Goal: Task Accomplishment & Management: Complete application form

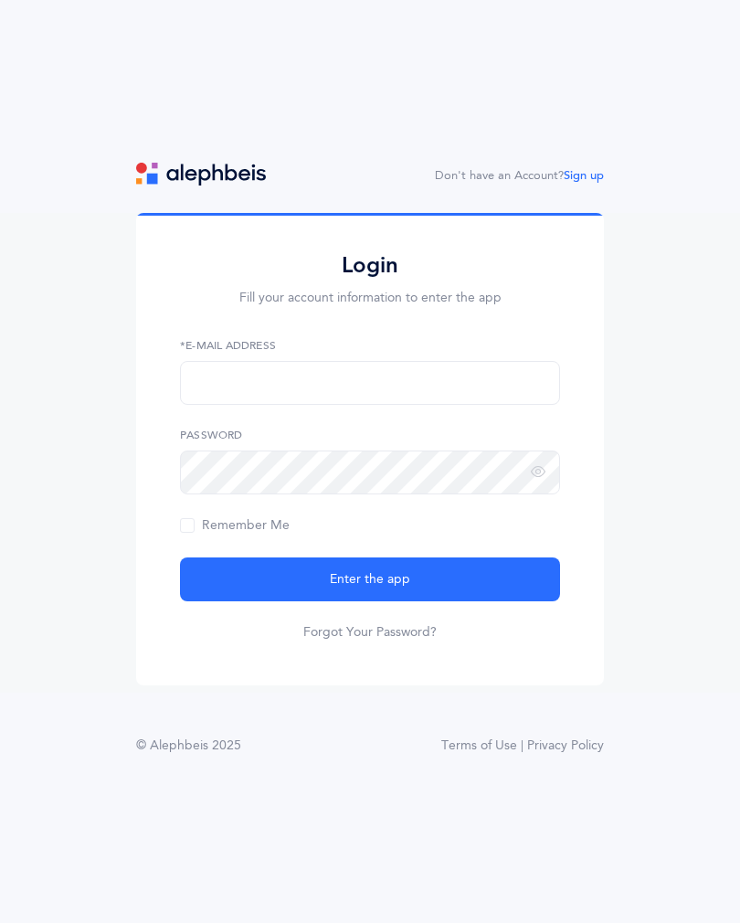
click at [596, 182] on link "Sign up" at bounding box center [584, 175] width 40 height 13
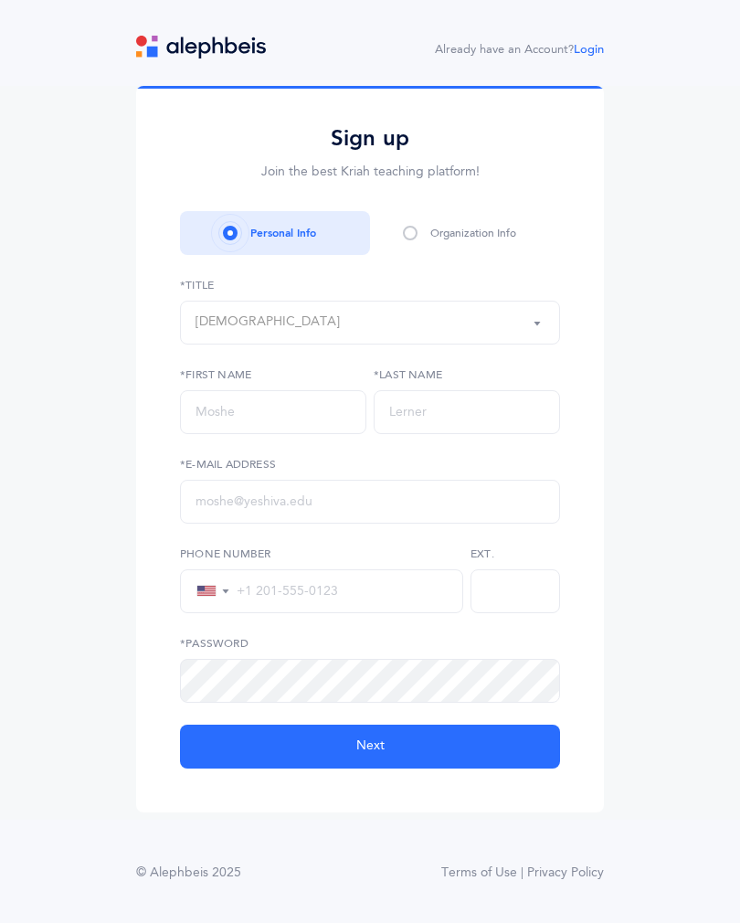
click at [552, 328] on button "[DEMOGRAPHIC_DATA]" at bounding box center [370, 323] width 380 height 44
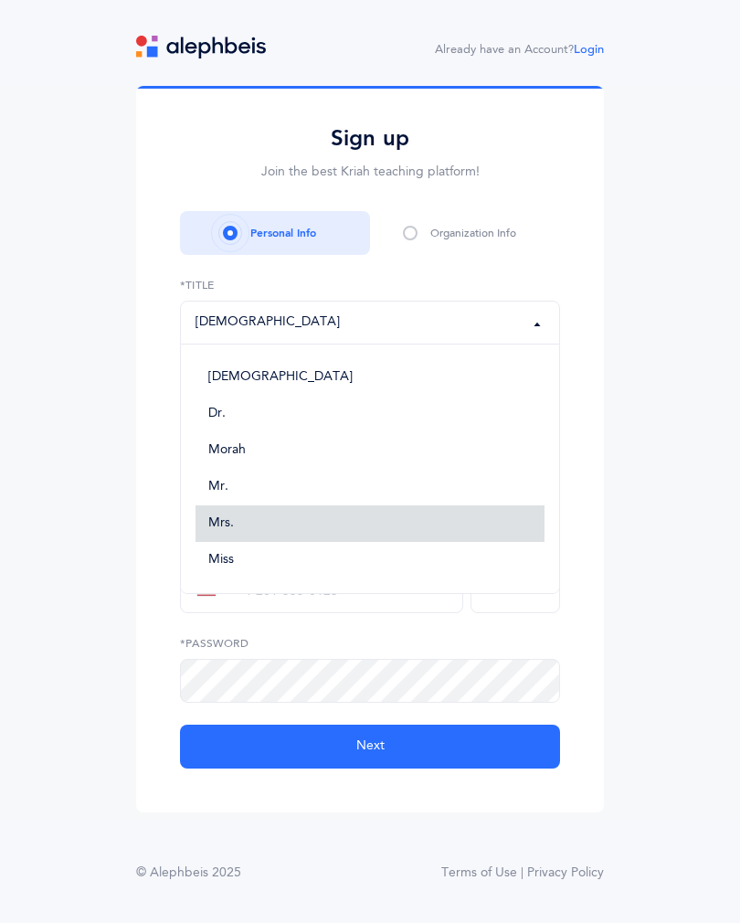
click at [261, 542] on link "Mrs." at bounding box center [370, 523] width 349 height 37
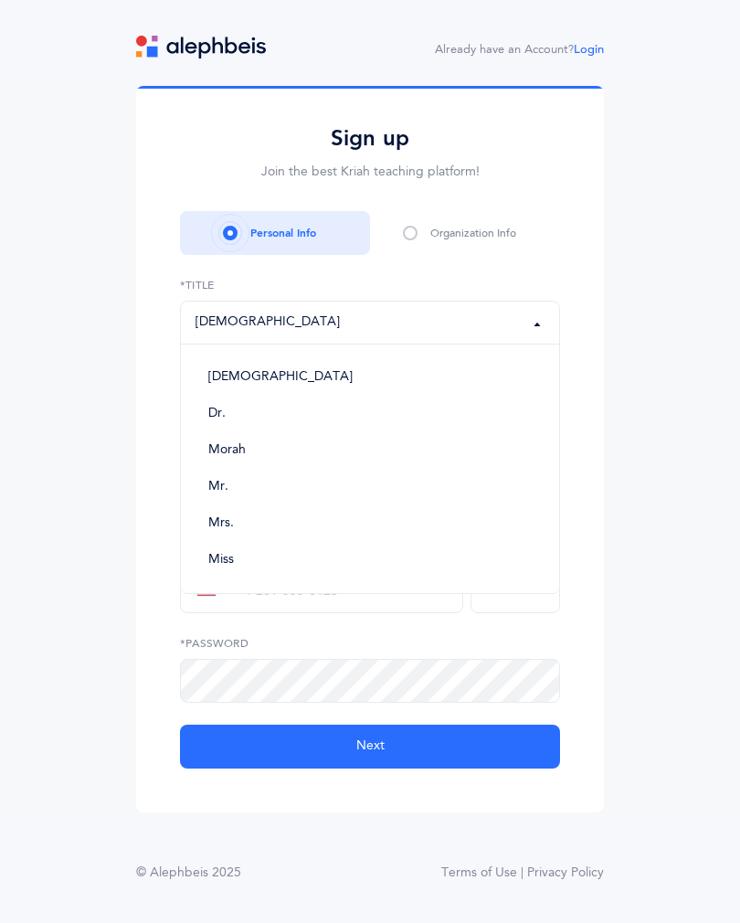
select select "4"
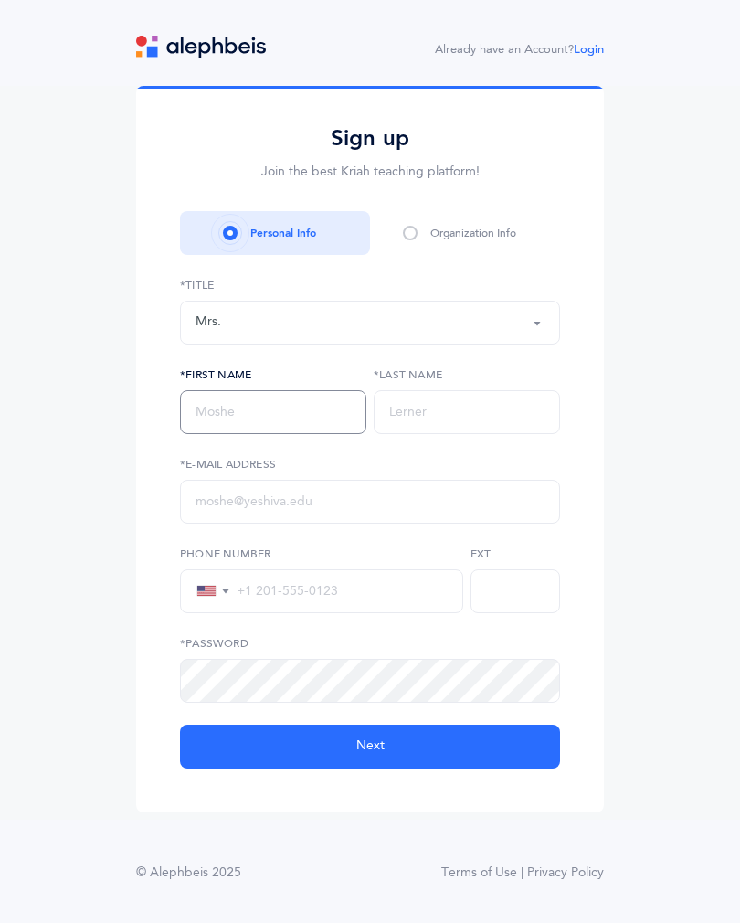
click at [314, 426] on input "text" at bounding box center [273, 412] width 186 height 44
type input "Lielle"
click at [495, 434] on input "text" at bounding box center [467, 412] width 186 height 44
type input "[PERSON_NAME]"
click at [333, 514] on input "text" at bounding box center [370, 502] width 380 height 44
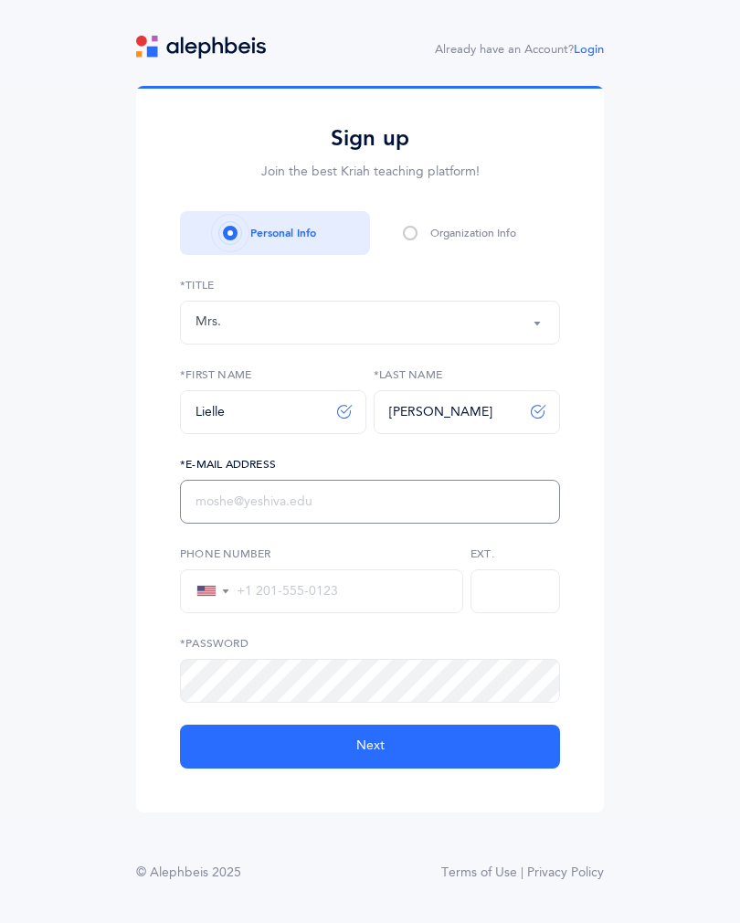
type input "[EMAIL_ADDRESS][DOMAIN_NAME]"
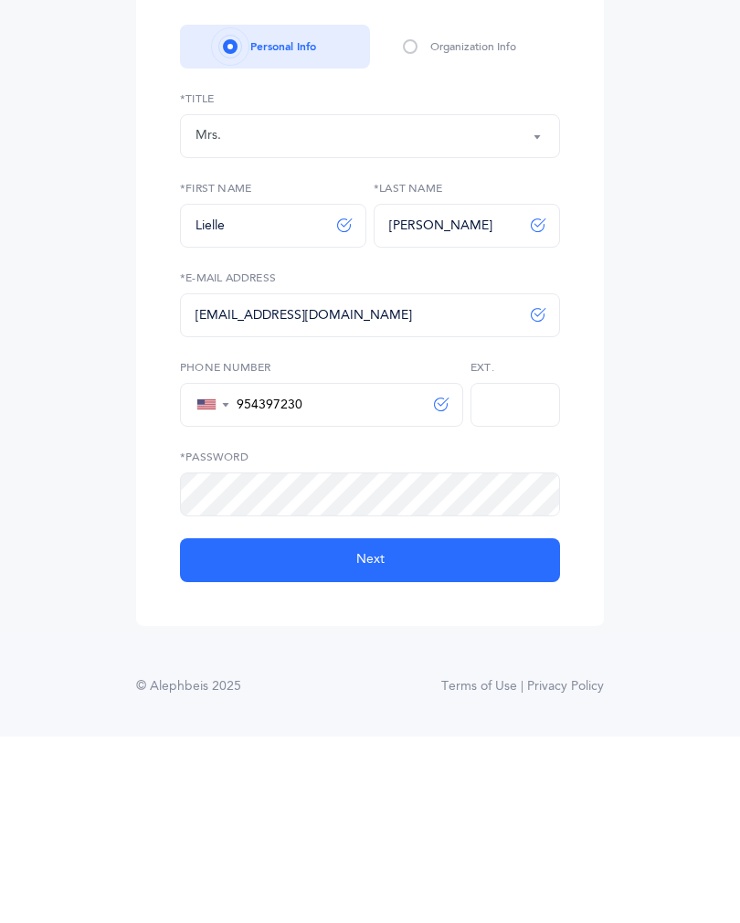
type input "[PHONE_NUMBER]"
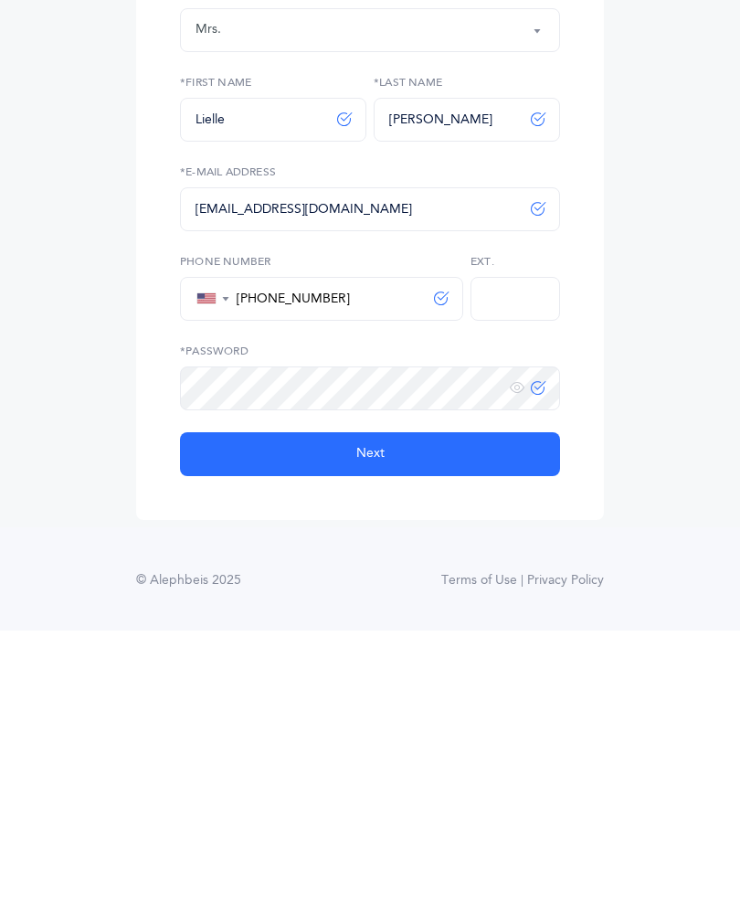
click at [519, 673] on icon at bounding box center [517, 681] width 15 height 16
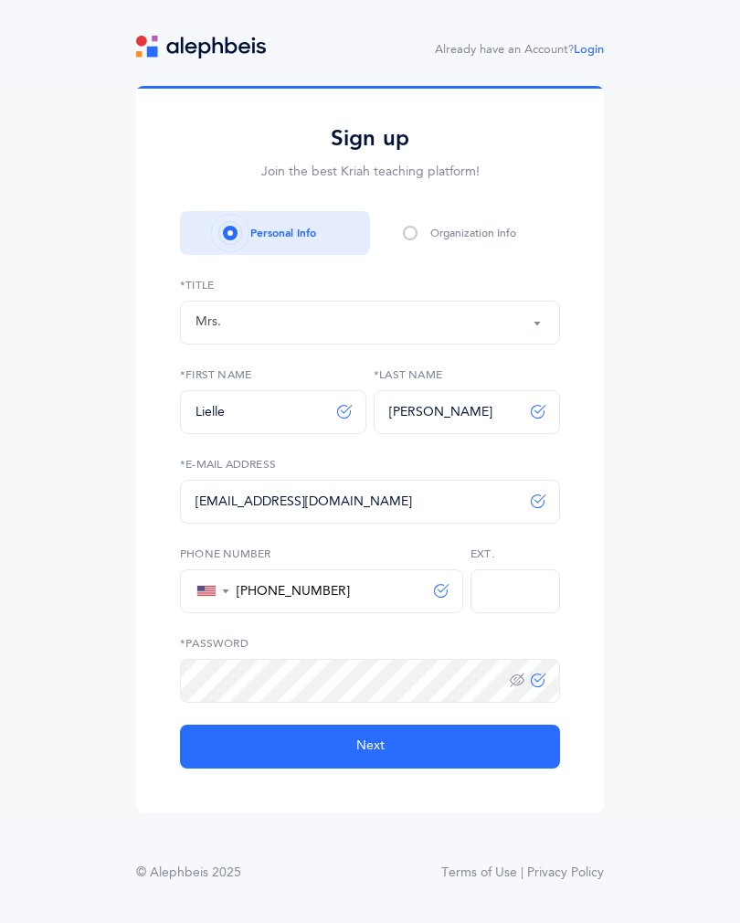
click at [466, 725] on button "Next" at bounding box center [370, 747] width 380 height 44
select select
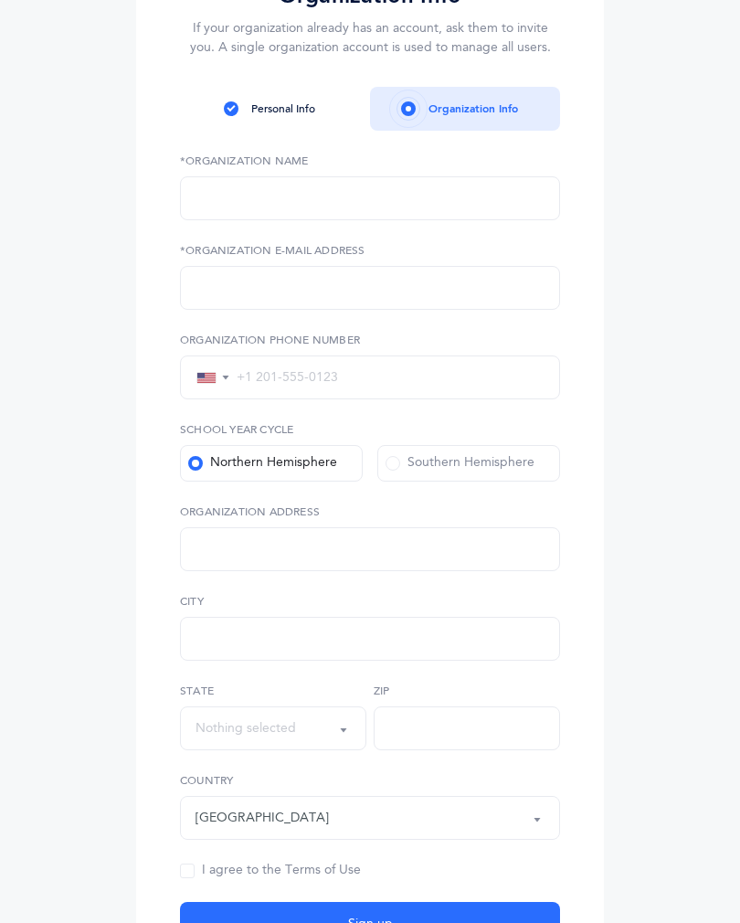
scroll to position [323, 0]
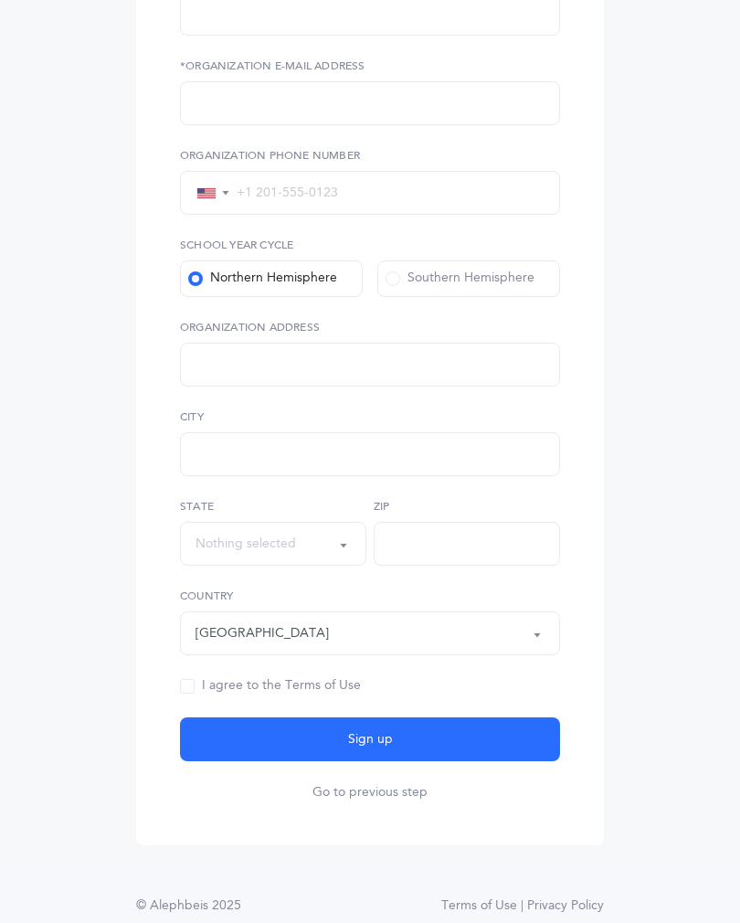
click at [387, 790] on button "Go to previous step" at bounding box center [370, 792] width 115 height 18
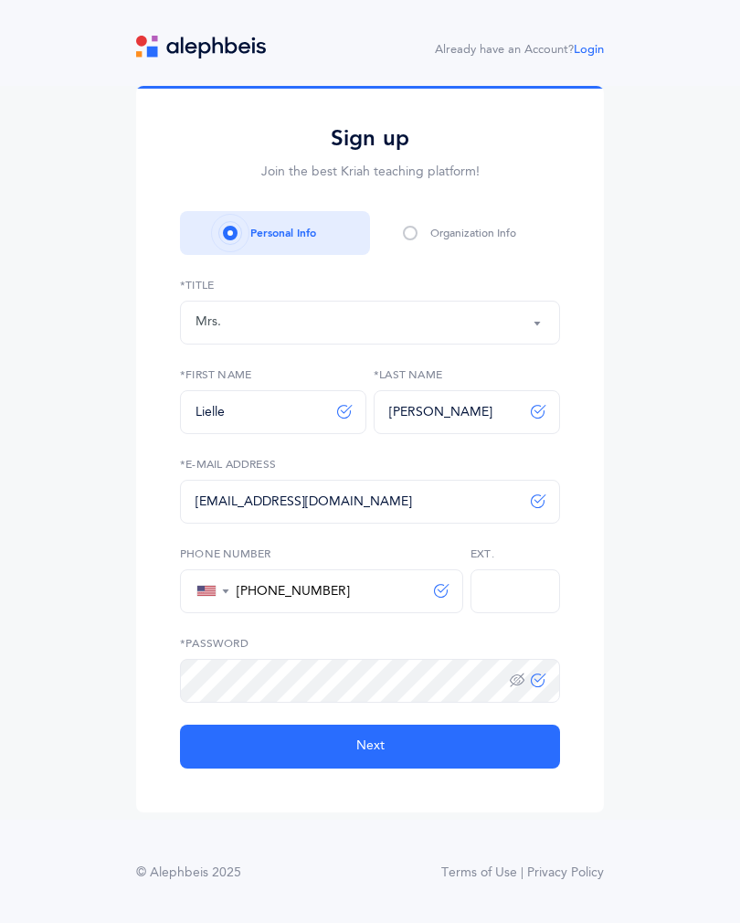
scroll to position [0, 0]
